Goal: Check status: Check status

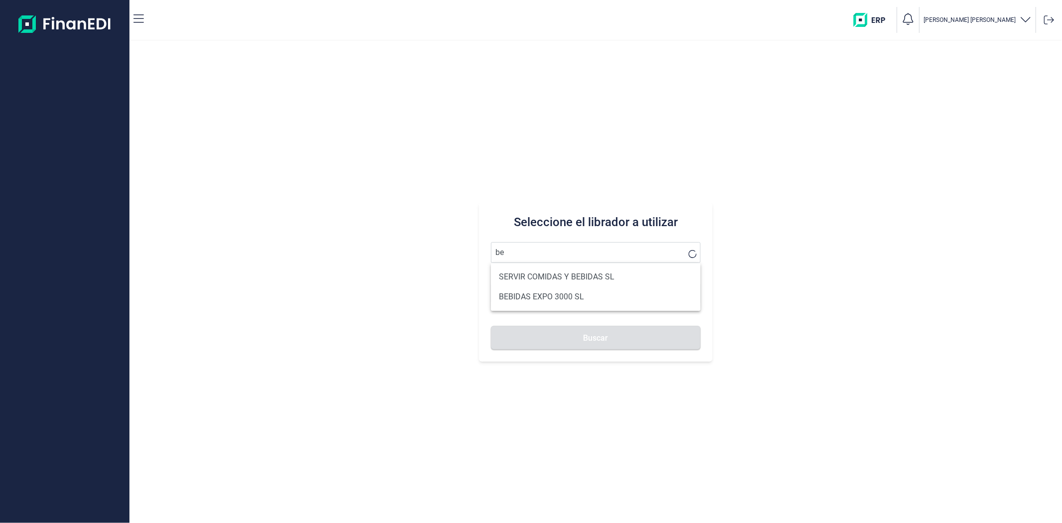
type input "b"
type input "alimentacion y"
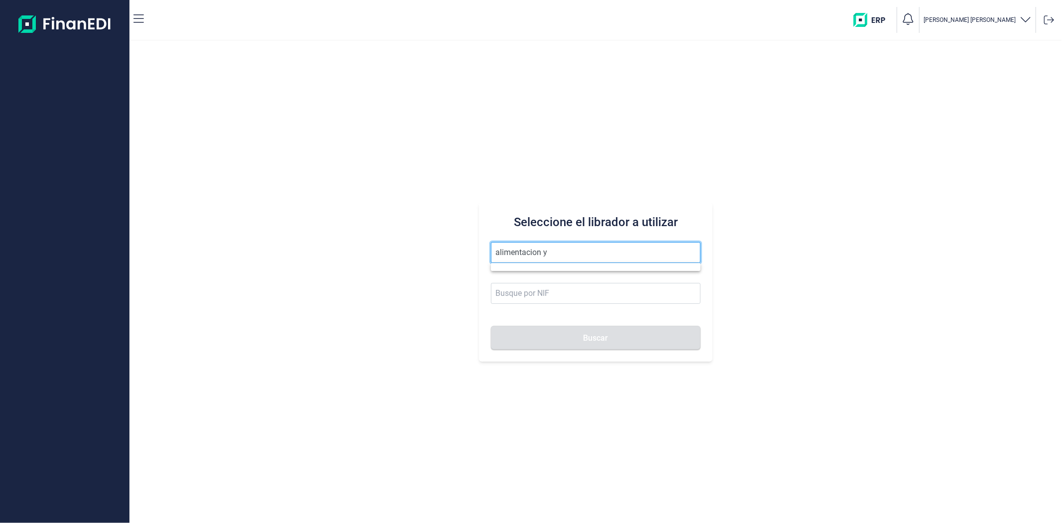
drag, startPoint x: 558, startPoint y: 251, endPoint x: 328, endPoint y: 229, distance: 230.5
click at [332, 231] on div "Seleccione el librador a utilizar alimentacion y Buscar" at bounding box center [595, 282] width 932 height 482
click at [491, 325] on button "Buscar" at bounding box center [595, 337] width 209 height 24
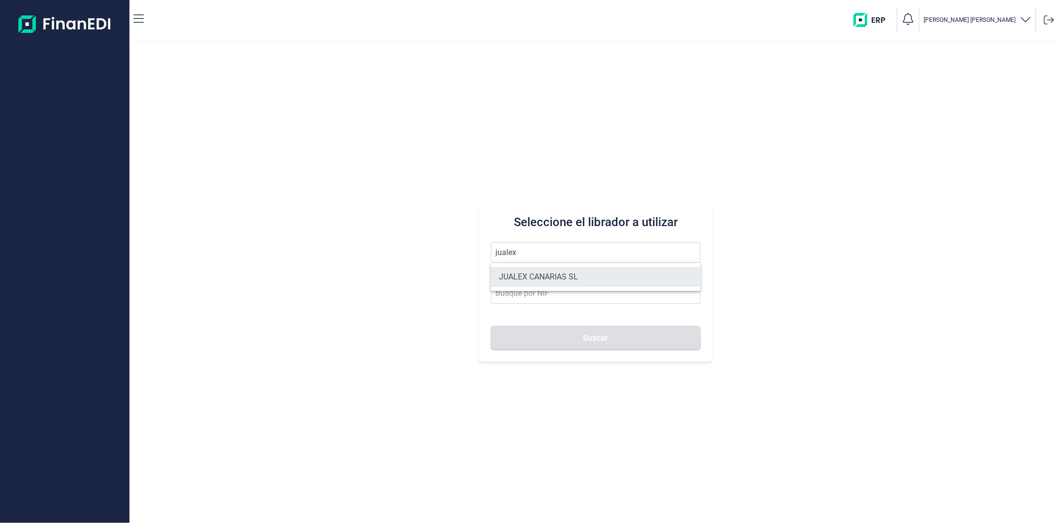
click at [528, 279] on li "JUALEX CANARIAS SL" at bounding box center [595, 277] width 209 height 20
type input "JUALEX CANARIAS SL"
type input "B76526797"
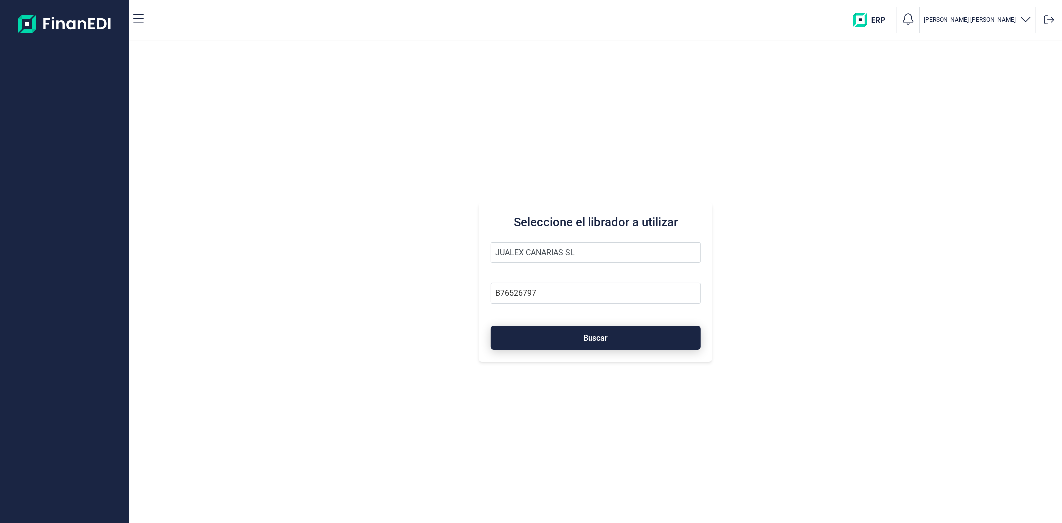
click at [559, 346] on button "Buscar" at bounding box center [595, 337] width 209 height 24
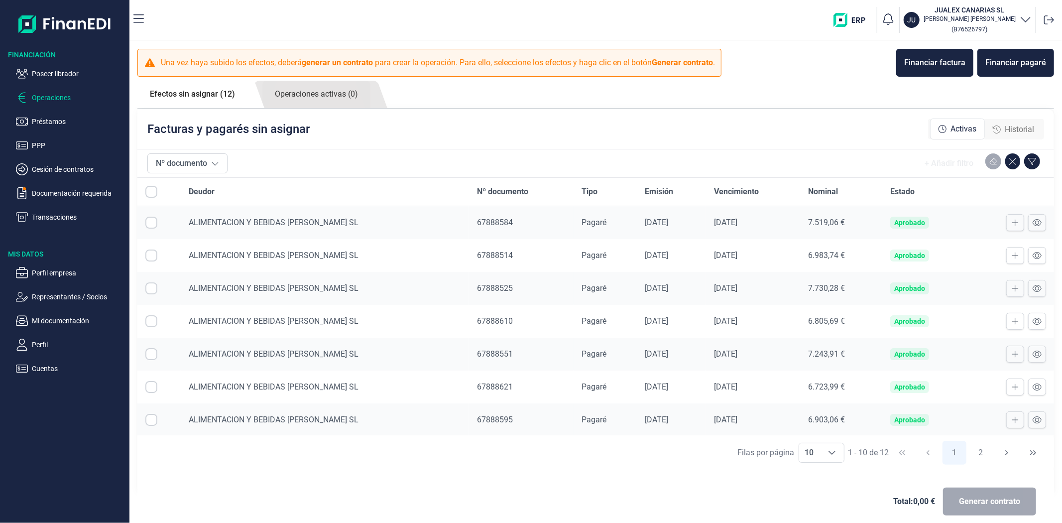
click at [152, 193] on input "All items unselected" at bounding box center [151, 192] width 12 height 12
click at [152, 192] on input "All items unselected" at bounding box center [151, 192] width 12 height 12
drag, startPoint x: 152, startPoint y: 188, endPoint x: 150, endPoint y: 193, distance: 5.8
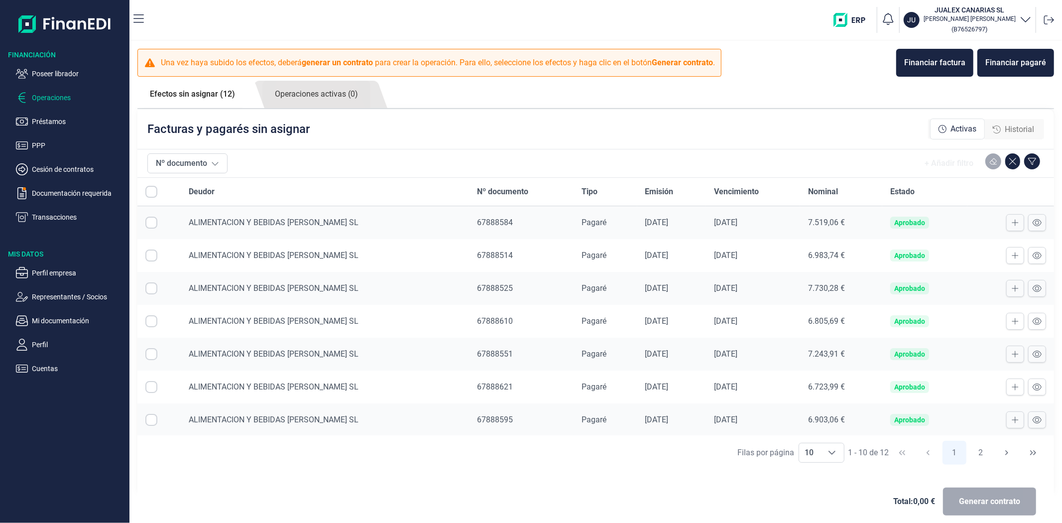
click at [151, 189] on input "All items unselected" at bounding box center [151, 192] width 12 height 12
click at [150, 194] on input "All items unselected" at bounding box center [151, 192] width 12 height 12
checkbox input "false"
click at [459, 161] on div "+ Añadir filtro" at bounding box center [637, 163] width 812 height 20
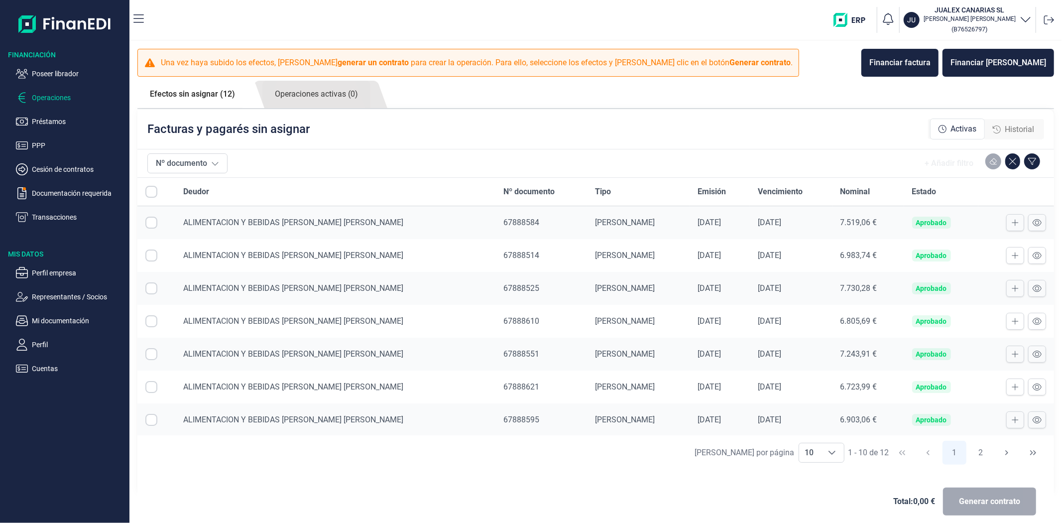
click at [152, 191] on input "All items unselected" at bounding box center [151, 192] width 12 height 12
checkbox input "false"
click at [149, 217] on input "Row Selected null" at bounding box center [151, 222] width 12 height 12
checkbox input "true"
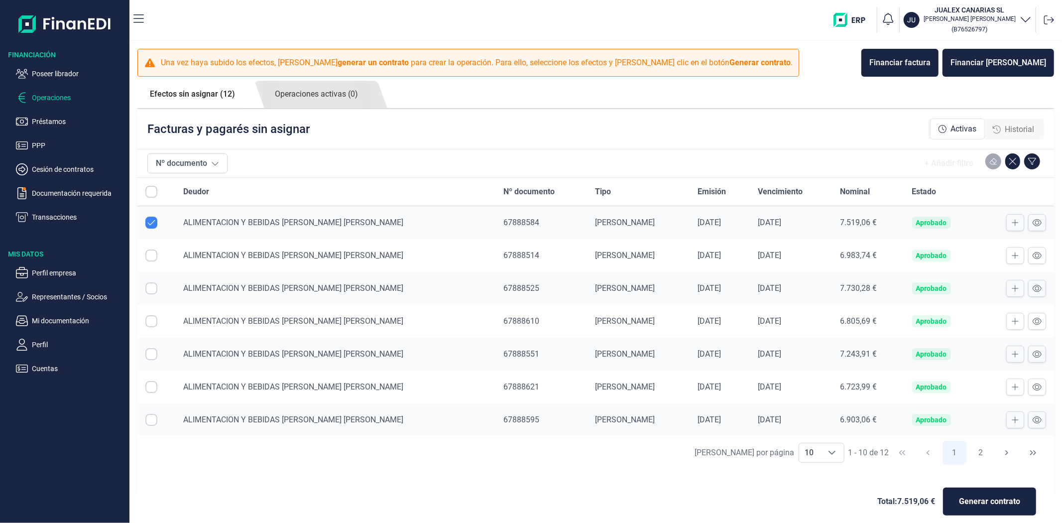
click at [150, 190] on input "All items unselected" at bounding box center [151, 192] width 12 height 12
checkbox input "false"
click at [154, 224] on input "Row Unselected null" at bounding box center [151, 222] width 12 height 12
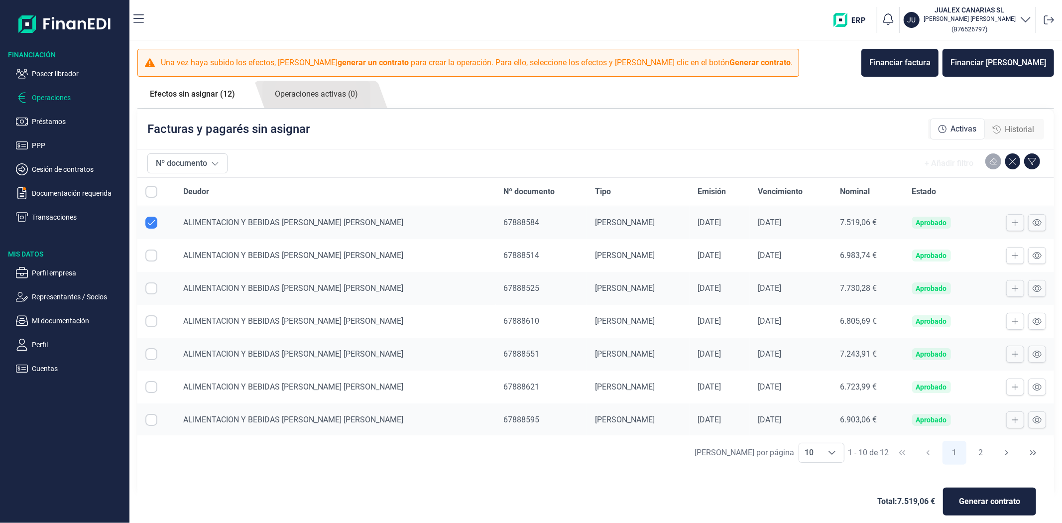
checkbox input "false"
